Goal: Information Seeking & Learning: Check status

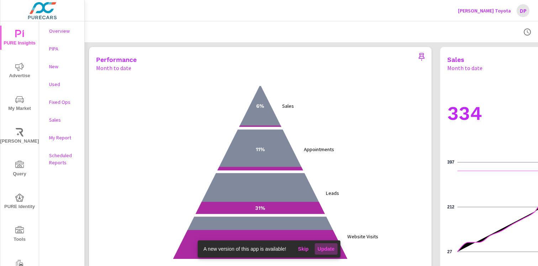
click at [330, 252] on span "Update" at bounding box center [325, 249] width 17 height 6
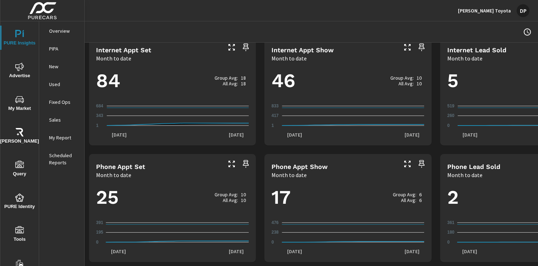
scroll to position [482, 0]
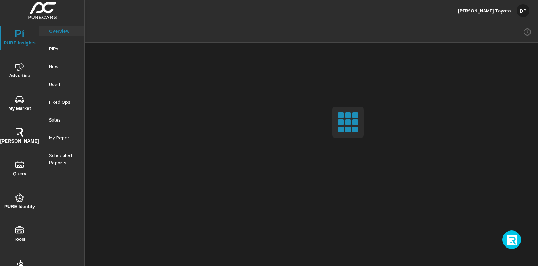
click at [54, 49] on p "PIPA" at bounding box center [64, 48] width 30 height 7
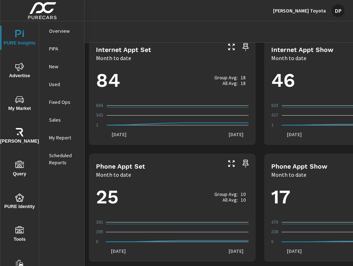
scroll to position [482, 0]
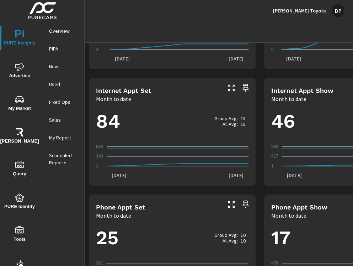
scroll to position [428, 0]
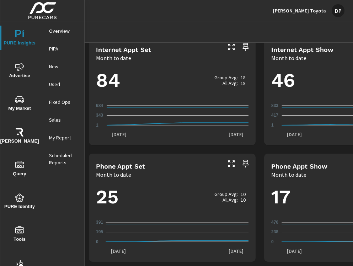
scroll to position [482, 0]
